Goal: Information Seeking & Learning: Learn about a topic

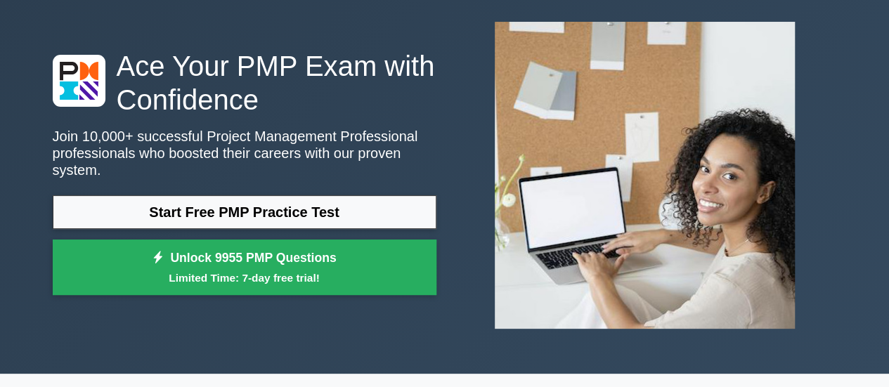
scroll to position [141, 0]
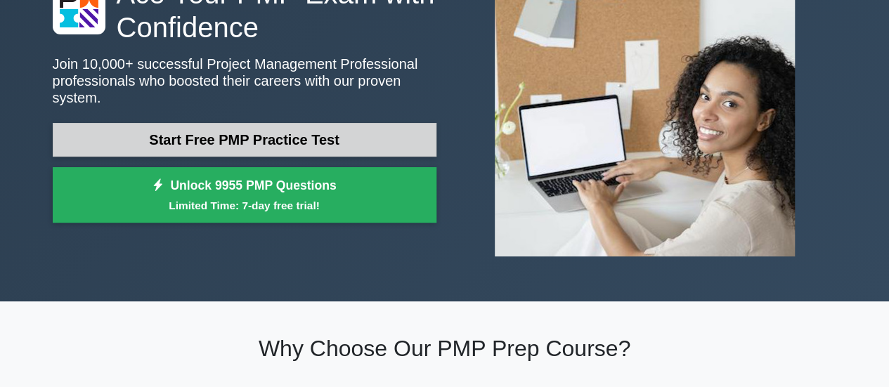
click at [275, 137] on link "Start Free PMP Practice Test" at bounding box center [245, 140] width 384 height 34
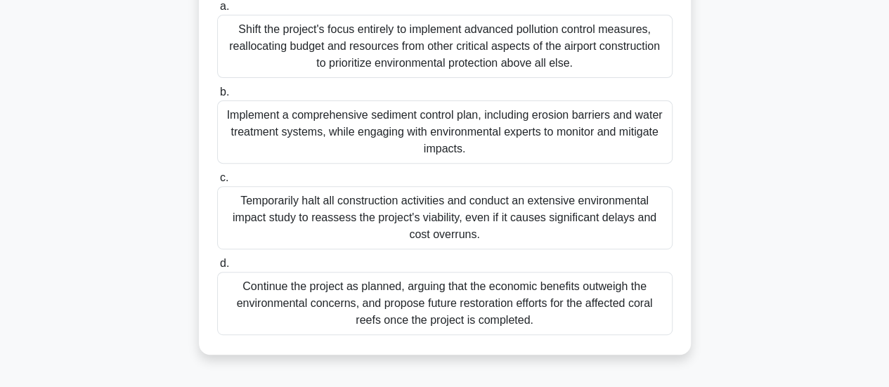
scroll to position [91, 0]
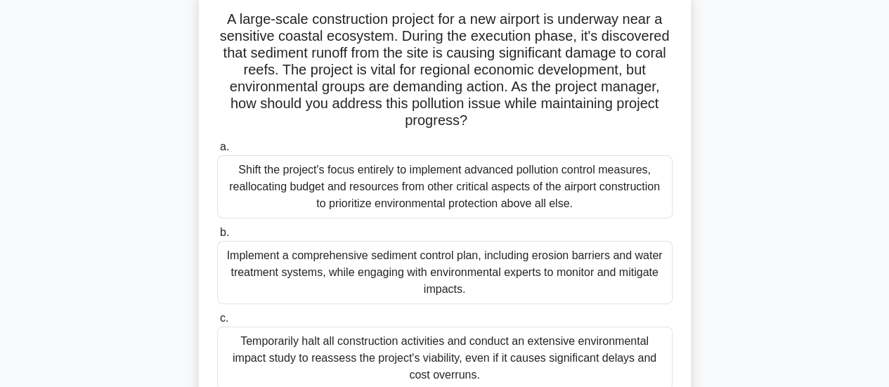
click at [535, 256] on div "Implement a comprehensive sediment control plan, including erosion barriers and…" at bounding box center [444, 272] width 455 height 63
click at [217, 238] on input "b. Implement a comprehensive sediment control plan, including erosion barriers …" at bounding box center [217, 232] width 0 height 9
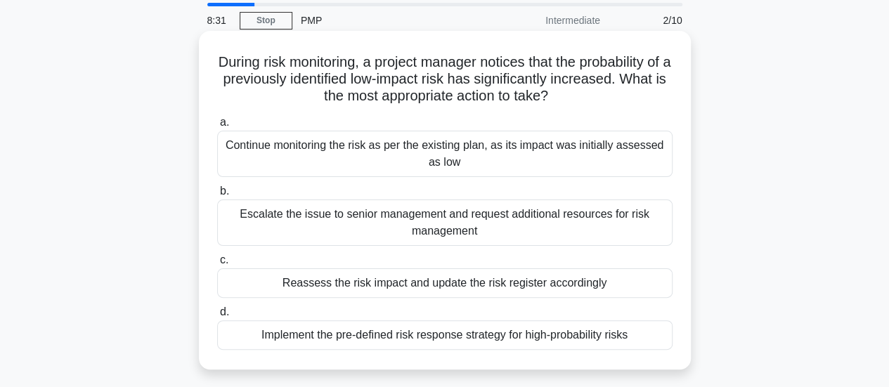
scroll to position [70, 0]
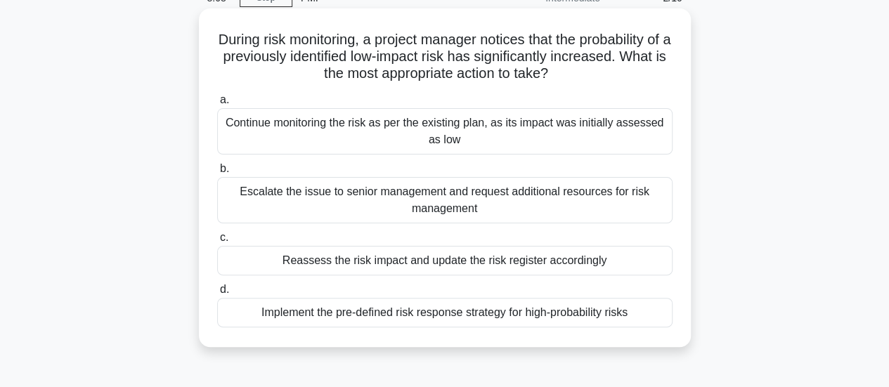
click at [377, 196] on div "Escalate the issue to senior management and request additional resources for ri…" at bounding box center [444, 200] width 455 height 46
click at [217, 174] on input "b. Escalate the issue to senior management and request additional resources for…" at bounding box center [217, 168] width 0 height 9
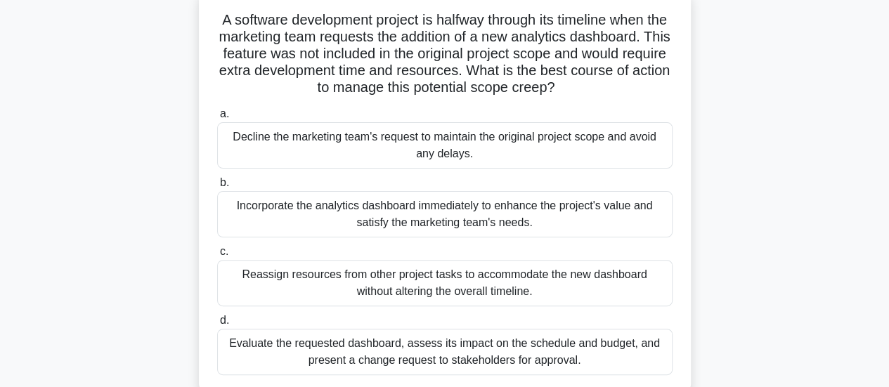
scroll to position [141, 0]
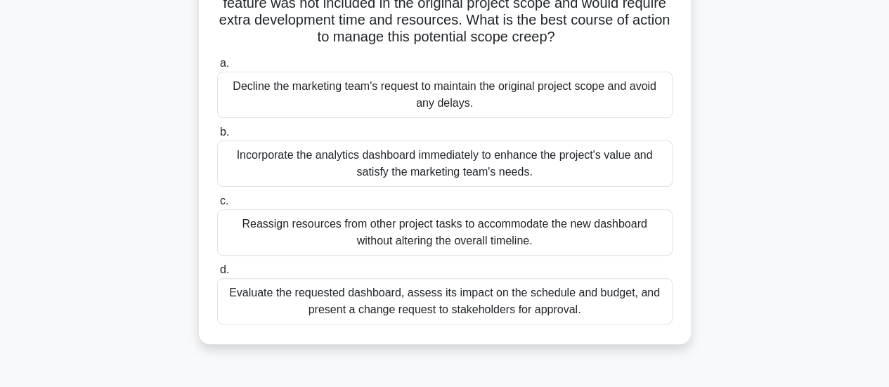
click at [600, 305] on div "Evaluate the requested dashboard, assess its impact on the schedule and budget,…" at bounding box center [444, 301] width 455 height 46
click at [217, 275] on input "d. Evaluate the requested dashboard, assess its impact on the schedule and budg…" at bounding box center [217, 270] width 0 height 9
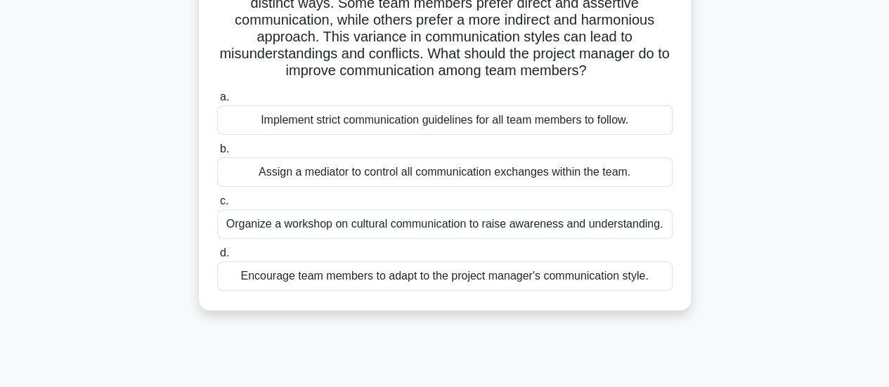
click at [576, 282] on div "Encourage team members to adapt to the project manager's communication style." at bounding box center [444, 276] width 455 height 30
click at [217, 258] on input "d. Encourage team members to adapt to the project manager's communication style." at bounding box center [217, 253] width 0 height 9
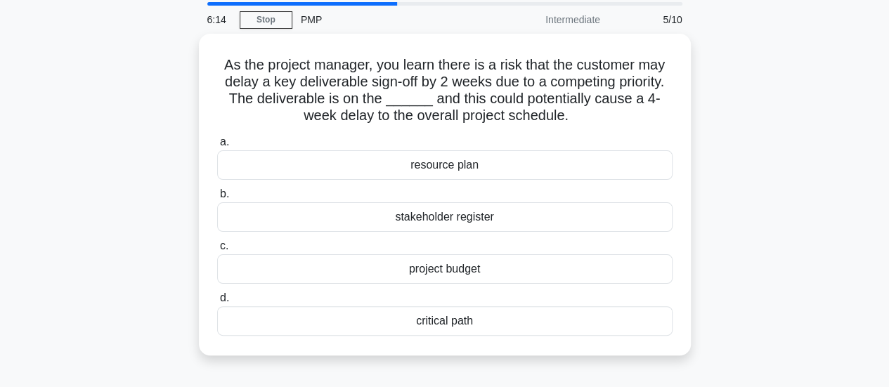
scroll to position [70, 0]
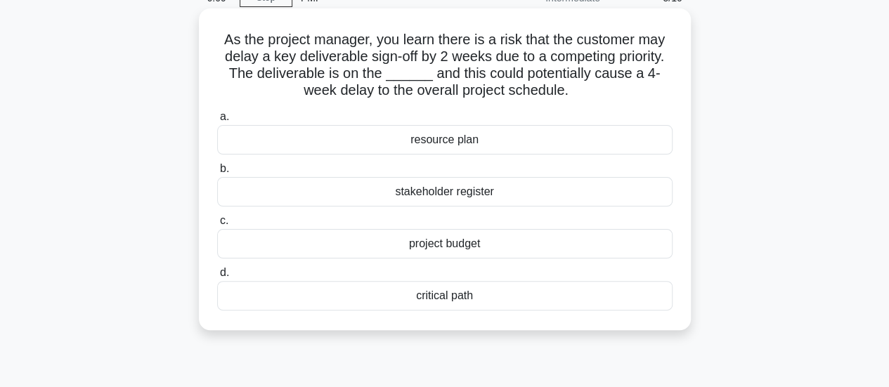
click at [459, 141] on div "resource plan" at bounding box center [444, 140] width 455 height 30
click at [217, 122] on input "a. resource plan" at bounding box center [217, 116] width 0 height 9
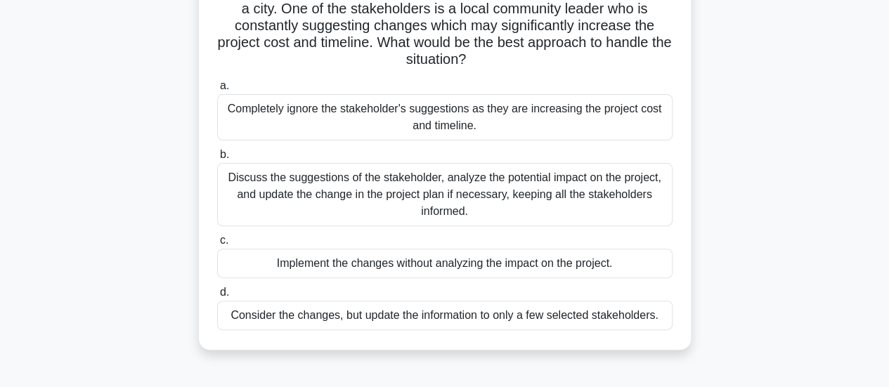
scroll to position [141, 0]
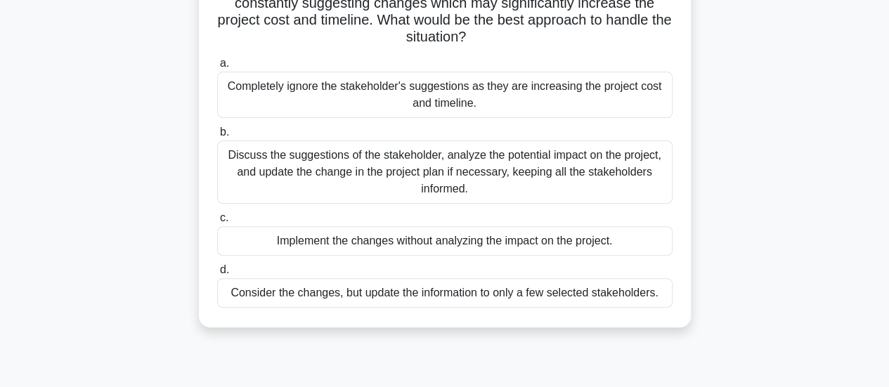
click at [455, 164] on div "Discuss the suggestions of the stakeholder, analyze the potential impact on the…" at bounding box center [444, 172] width 455 height 63
click at [217, 137] on input "b. Discuss the suggestions of the stakeholder, analyze the potential impact on …" at bounding box center [217, 132] width 0 height 9
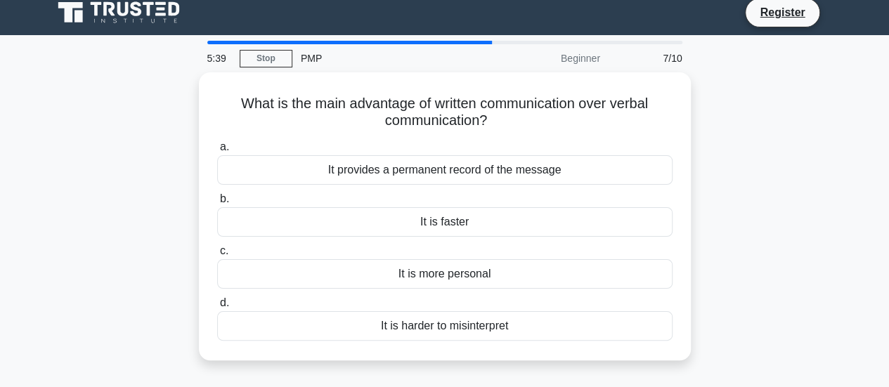
scroll to position [0, 0]
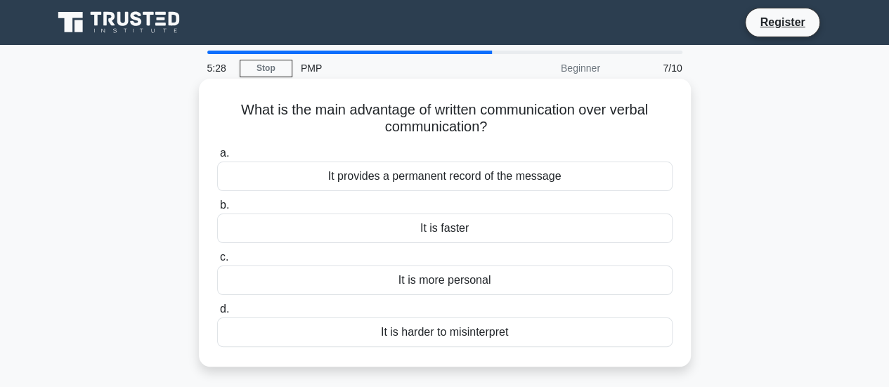
click at [604, 182] on div "It provides a permanent record of the message" at bounding box center [444, 177] width 455 height 30
click at [217, 158] on input "a. It provides a permanent record of the message" at bounding box center [217, 153] width 0 height 9
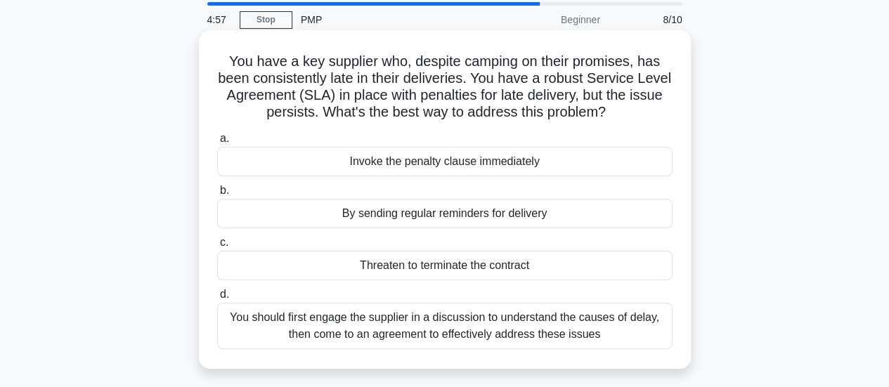
scroll to position [70, 0]
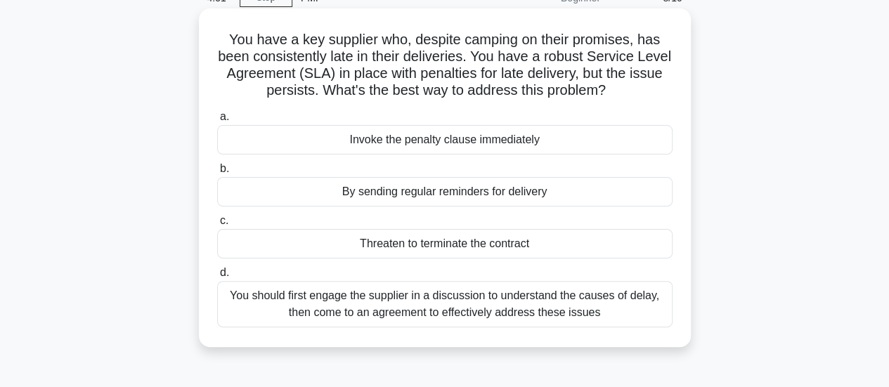
click at [637, 308] on div "You should first engage the supplier in a discussion to understand the causes o…" at bounding box center [444, 304] width 455 height 46
click at [217, 278] on input "d. You should first engage the supplier in a discussion to understand the cause…" at bounding box center [217, 272] width 0 height 9
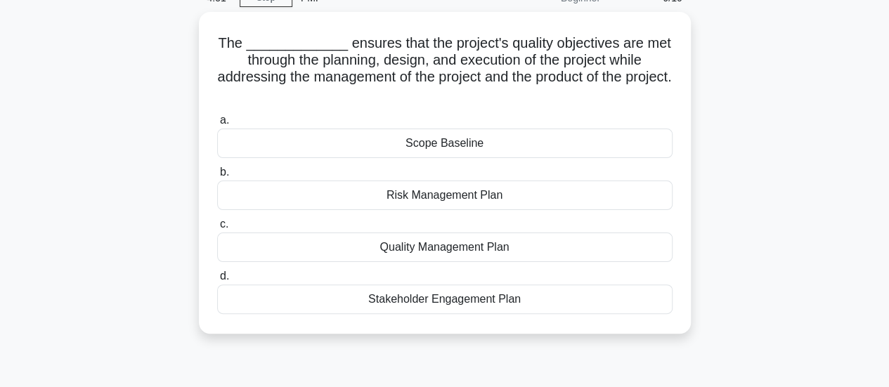
scroll to position [0, 0]
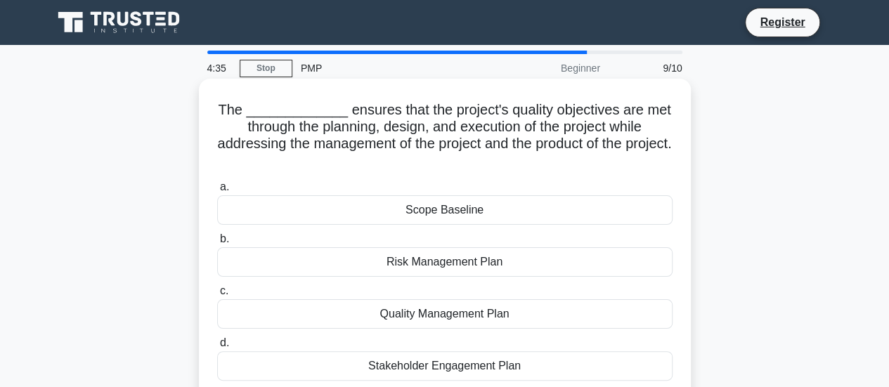
click at [486, 213] on div "Scope Baseline" at bounding box center [444, 210] width 455 height 30
click at [217, 192] on input "a. Scope Baseline" at bounding box center [217, 187] width 0 height 9
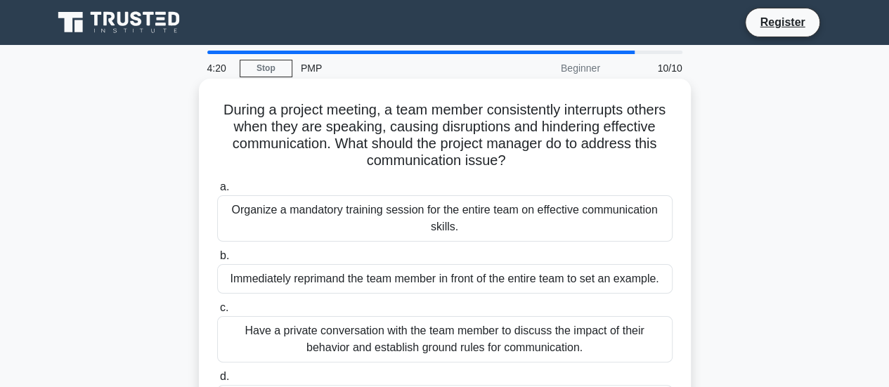
scroll to position [70, 0]
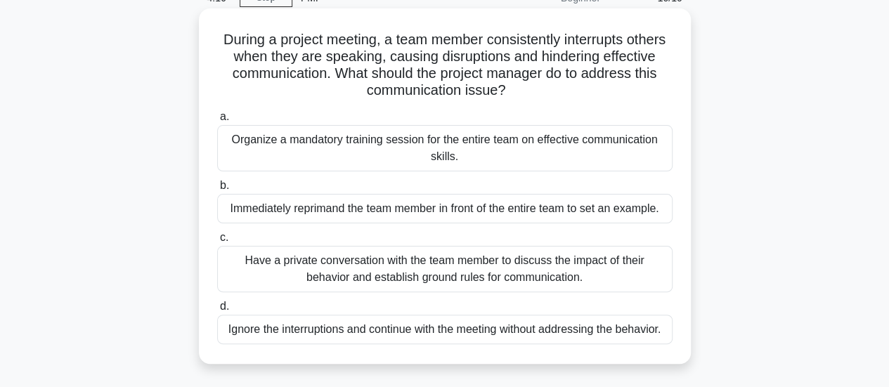
click at [610, 263] on div "Have a private conversation with the team member to discuss the impact of their…" at bounding box center [444, 269] width 455 height 46
click at [217, 242] on input "c. Have a private conversation with the team member to discuss the impact of th…" at bounding box center [217, 237] width 0 height 9
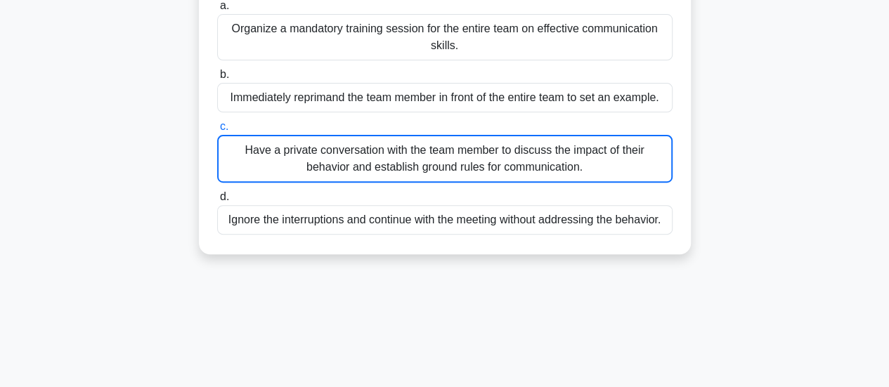
scroll to position [351, 0]
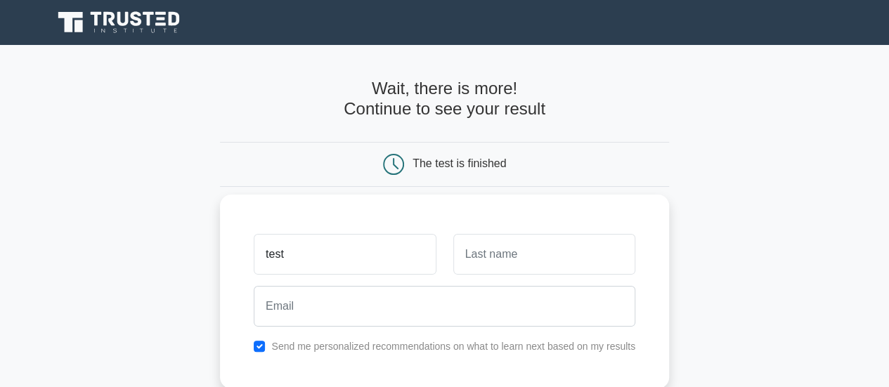
type input "test"
click at [553, 252] on input "text" at bounding box center [544, 254] width 182 height 41
type input "[PERSON_NAME]"
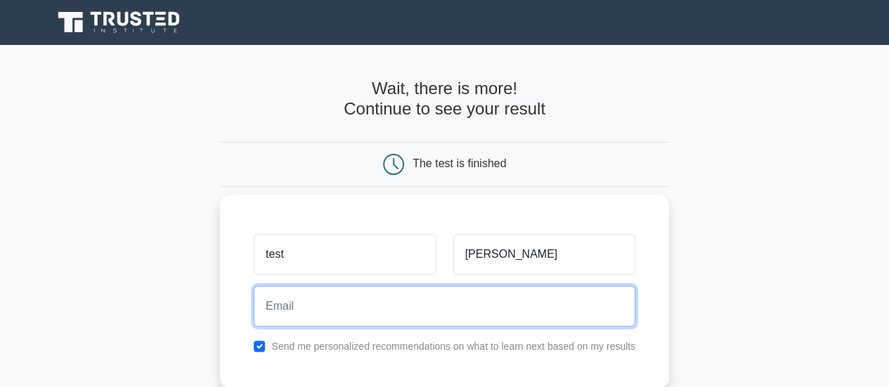
click at [448, 300] on input "email" at bounding box center [445, 306] width 382 height 41
type input "[EMAIL_ADDRESS][DOMAIN_NAME]"
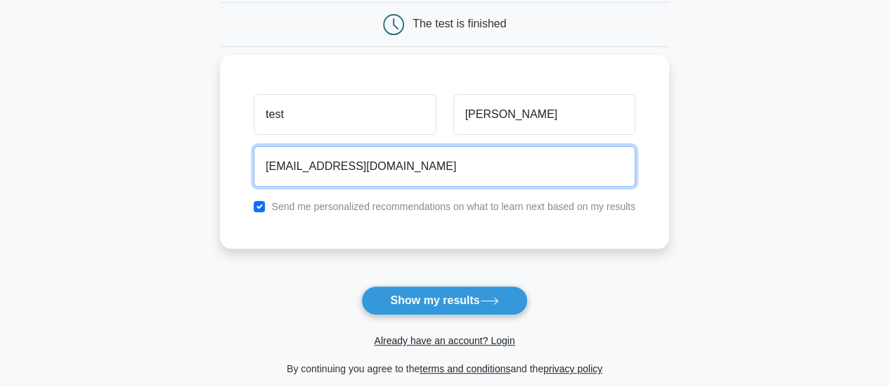
scroll to position [141, 0]
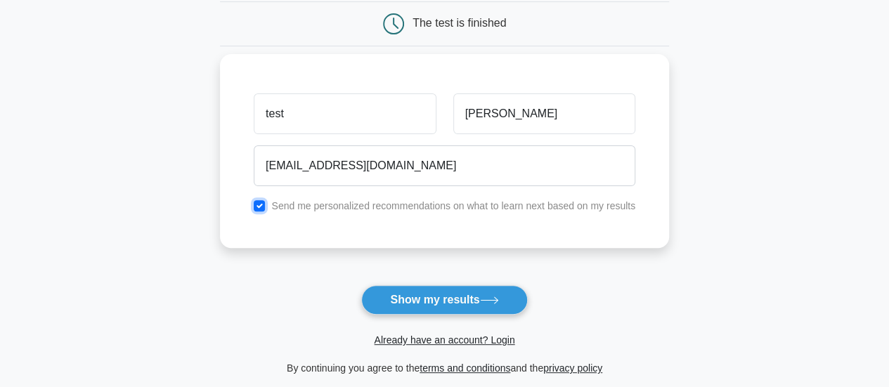
click at [265, 204] on input "checkbox" at bounding box center [259, 205] width 11 height 11
checkbox input "false"
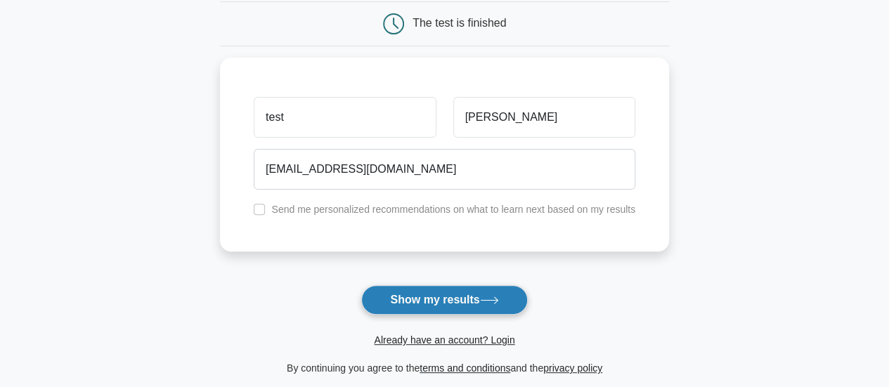
click at [412, 297] on button "Show my results" at bounding box center [444, 300] width 166 height 30
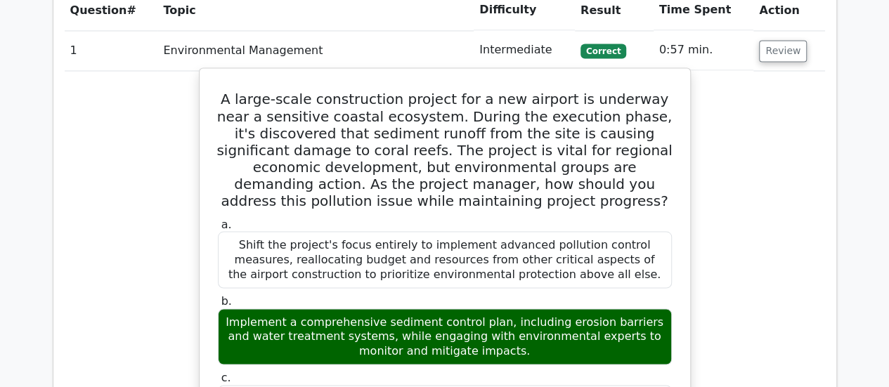
scroll to position [1195, 0]
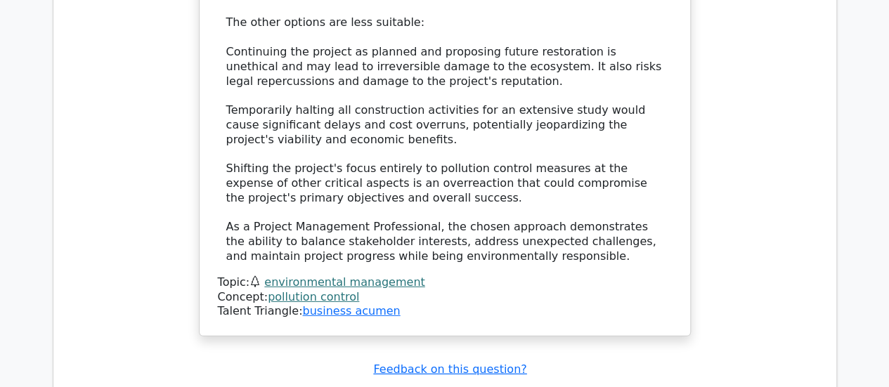
scroll to position [2114, 0]
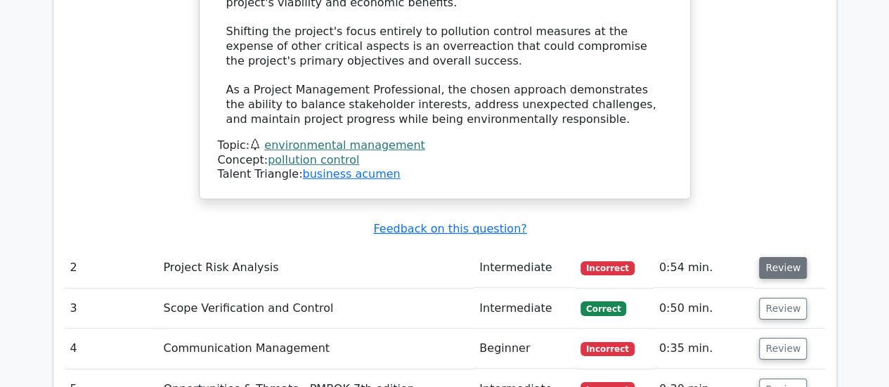
click at [775, 257] on button "Review" at bounding box center [783, 268] width 48 height 22
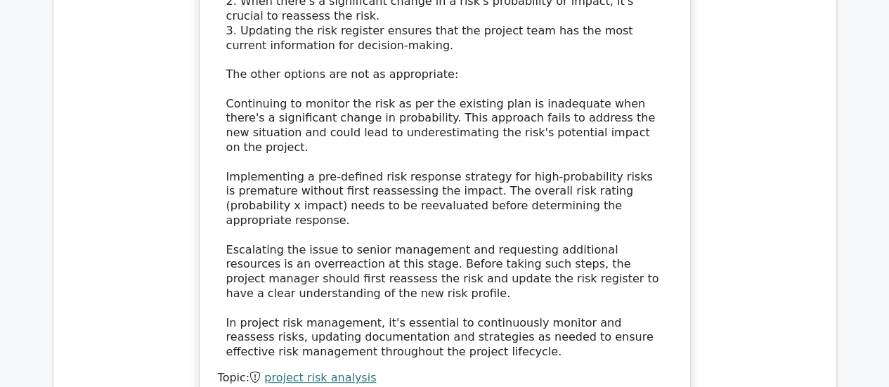
scroll to position [3027, 0]
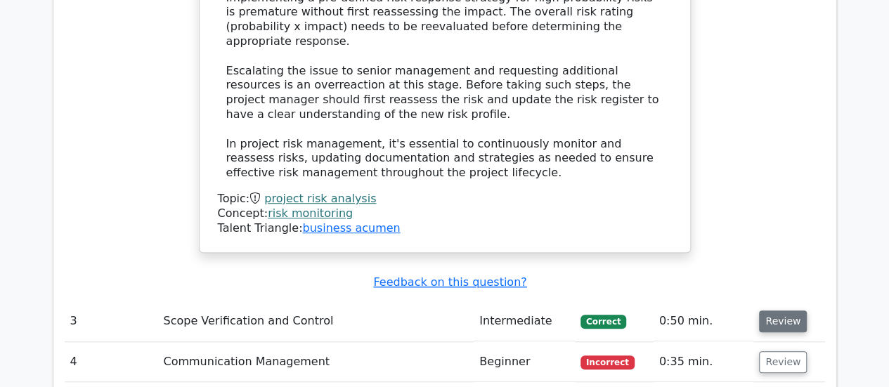
click at [774, 311] on button "Review" at bounding box center [783, 322] width 48 height 22
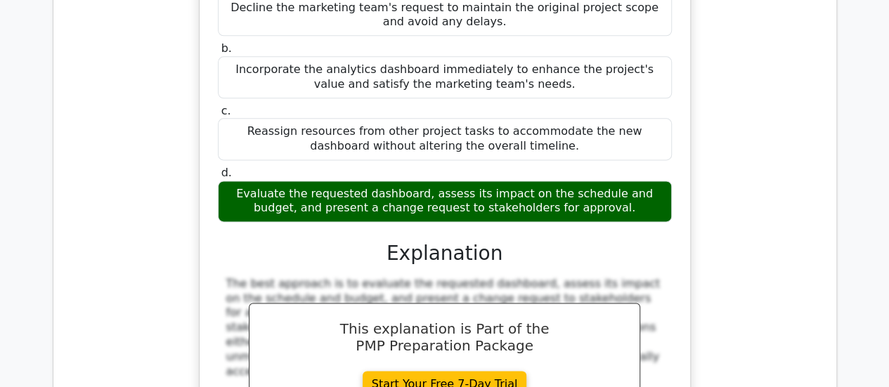
scroll to position [3800, 0]
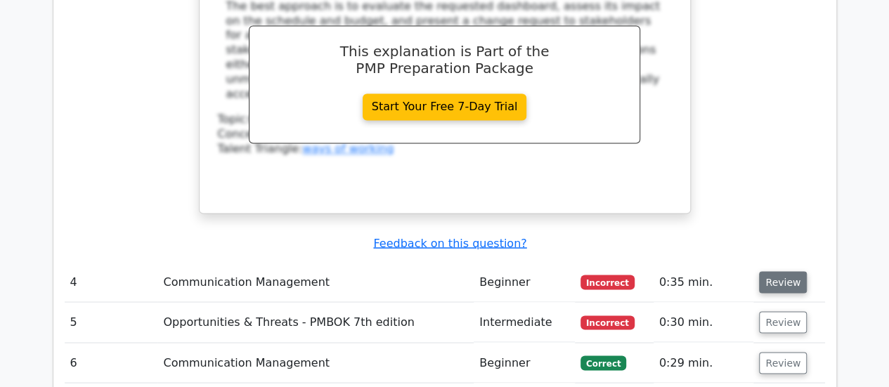
click at [772, 271] on button "Review" at bounding box center [783, 282] width 48 height 22
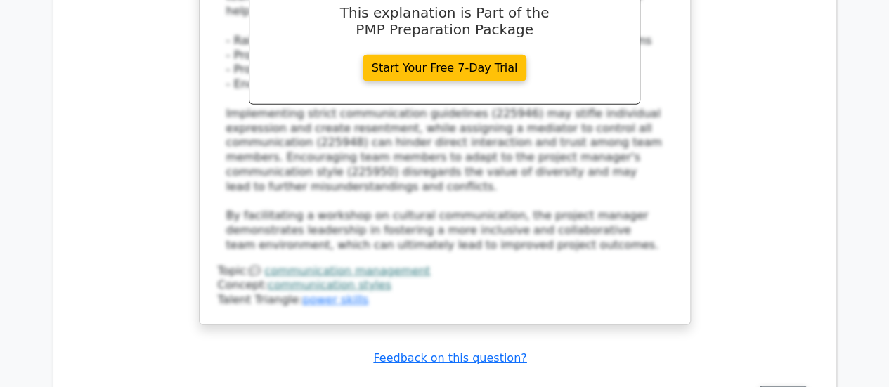
scroll to position [4644, 0]
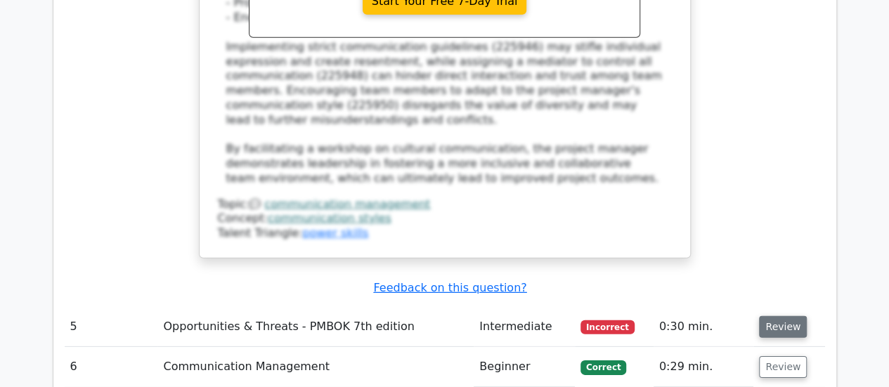
click at [779, 316] on button "Review" at bounding box center [783, 327] width 48 height 22
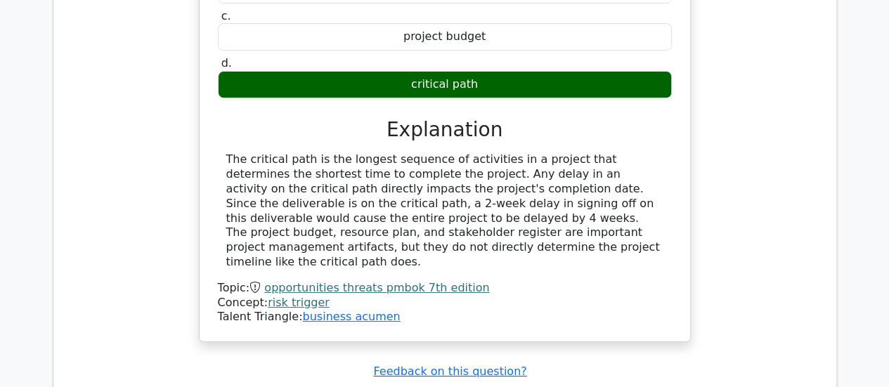
scroll to position [5206, 0]
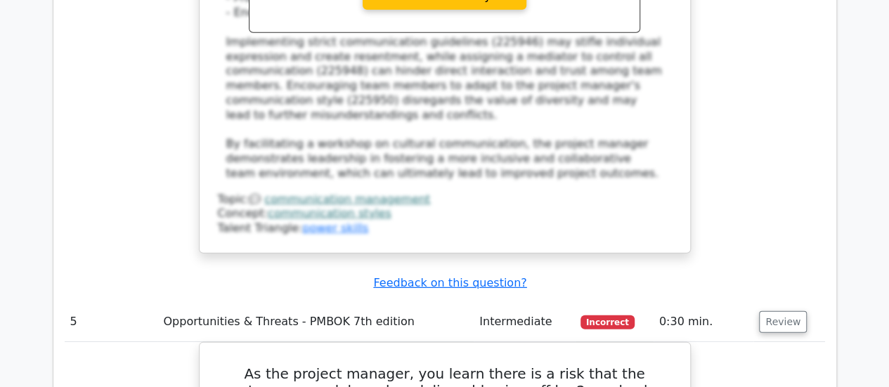
scroll to position [4503, 0]
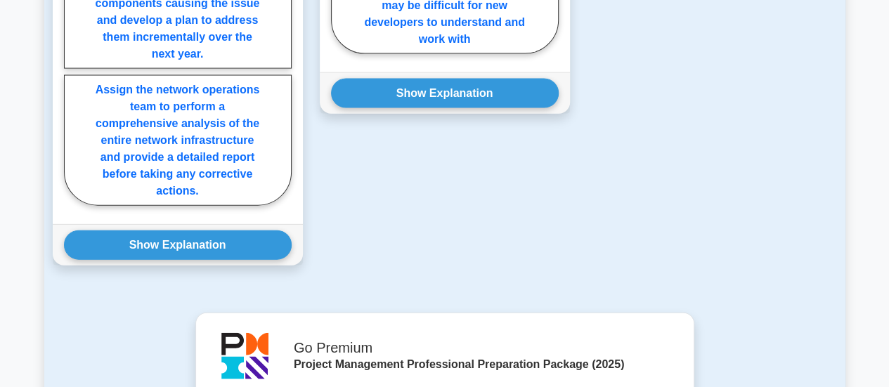
scroll to position [1616, 0]
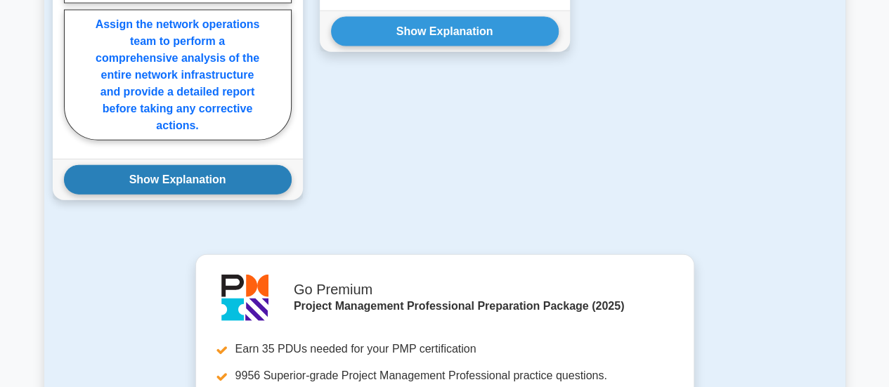
click at [215, 186] on button "Show Explanation" at bounding box center [178, 180] width 228 height 30
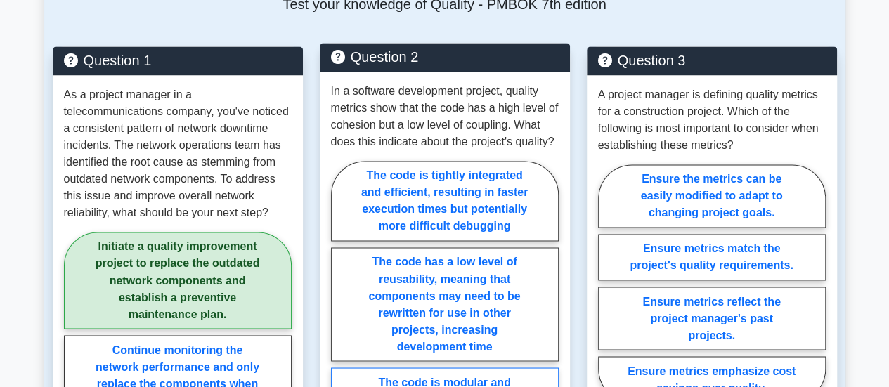
scroll to position [1405, 0]
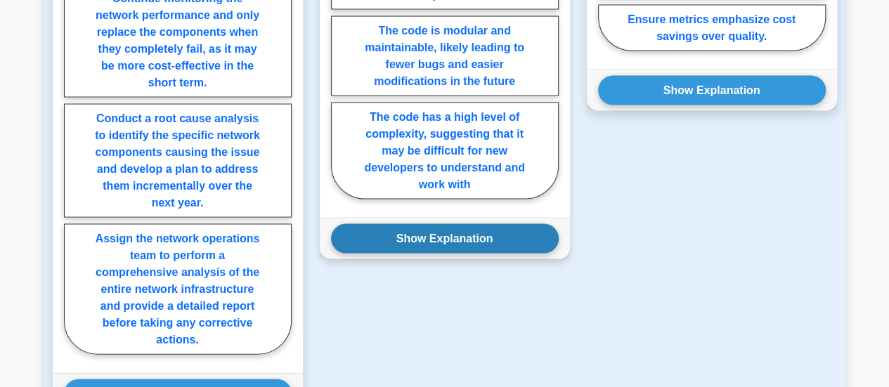
click at [466, 241] on button "Show Explanation" at bounding box center [445, 239] width 228 height 30
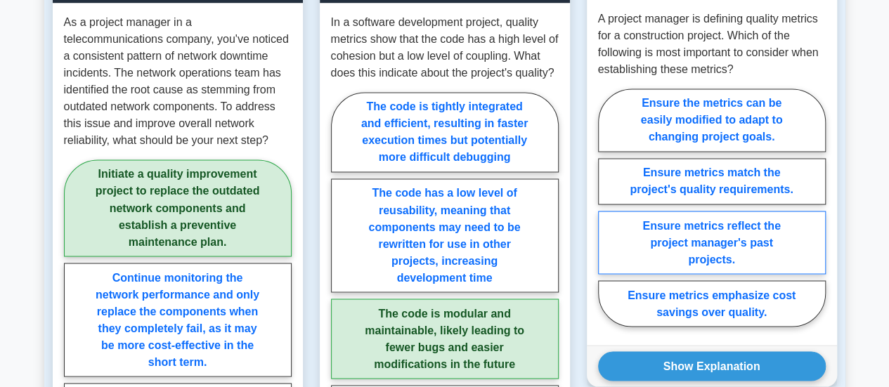
scroll to position [1265, 0]
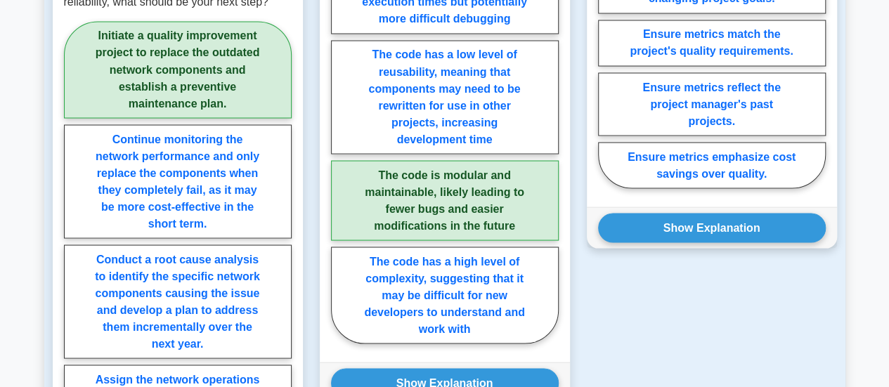
click at [755, 244] on div "Show Explanation Correct Answer: Ensure metrics match the project's quality req…" at bounding box center [712, 227] width 250 height 41
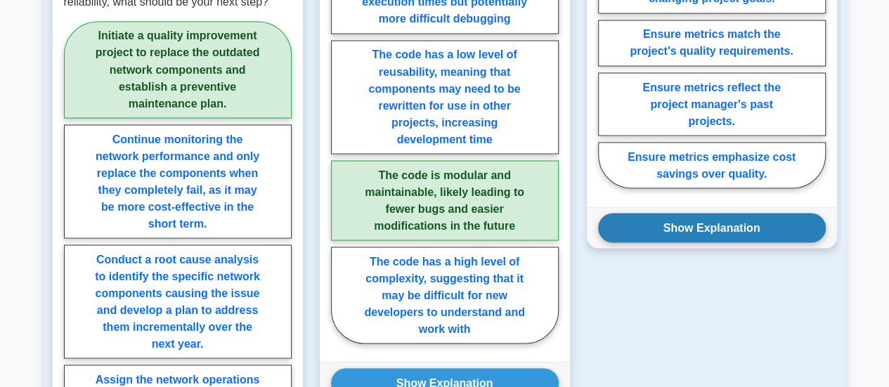
click at [758, 228] on button "Show Explanation" at bounding box center [712, 228] width 228 height 30
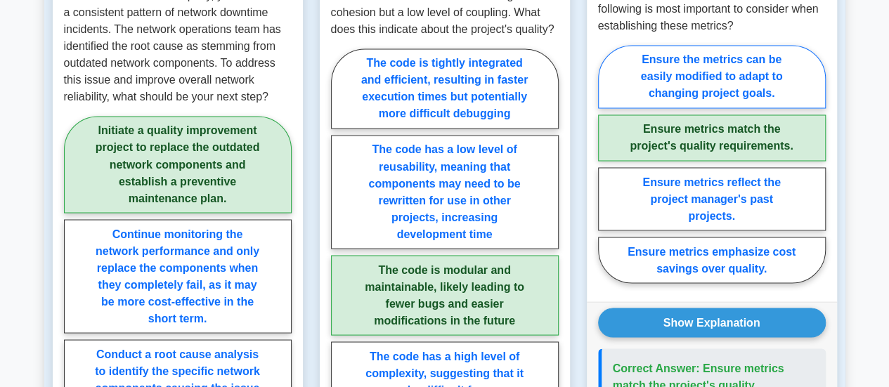
scroll to position [1054, 0]
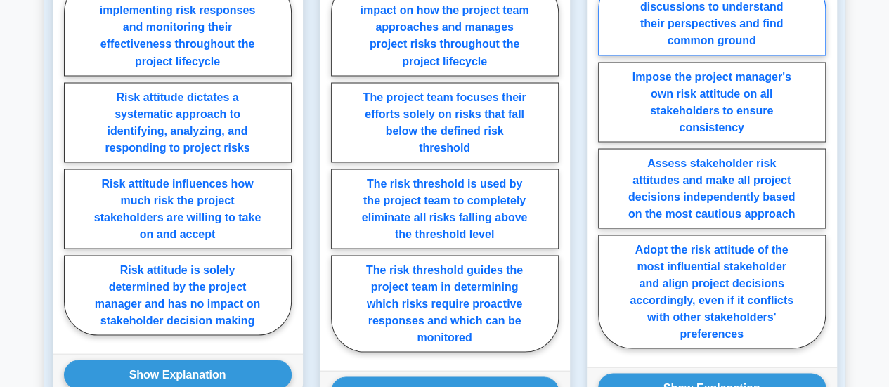
scroll to position [1405, 0]
